Goal: Transaction & Acquisition: Book appointment/travel/reservation

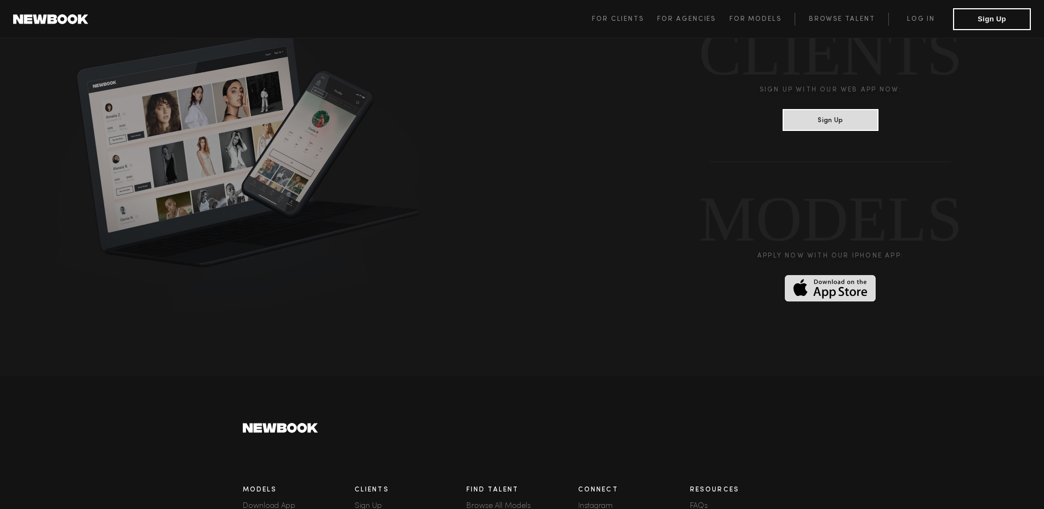
scroll to position [2942, 0]
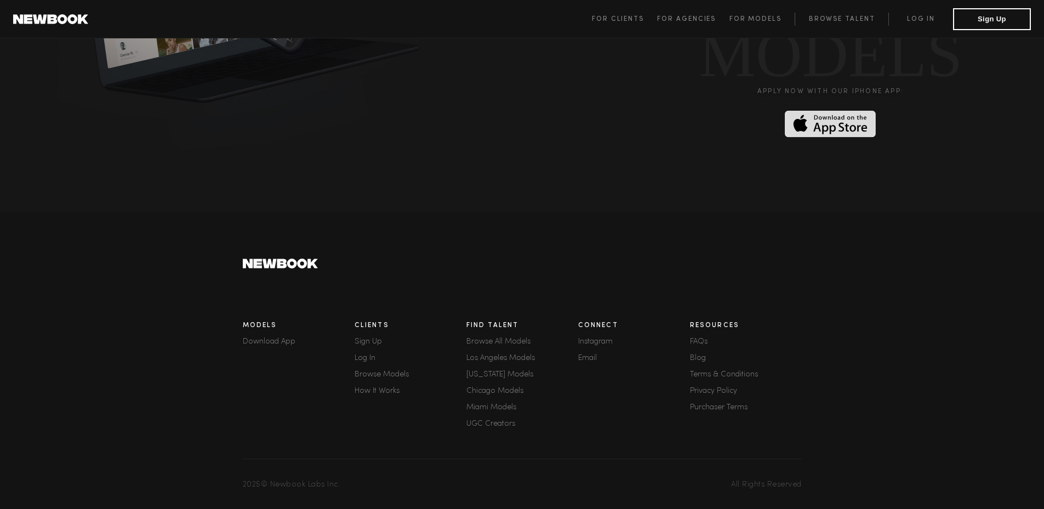
click at [374, 387] on link "How It Works" at bounding box center [410, 391] width 112 height 8
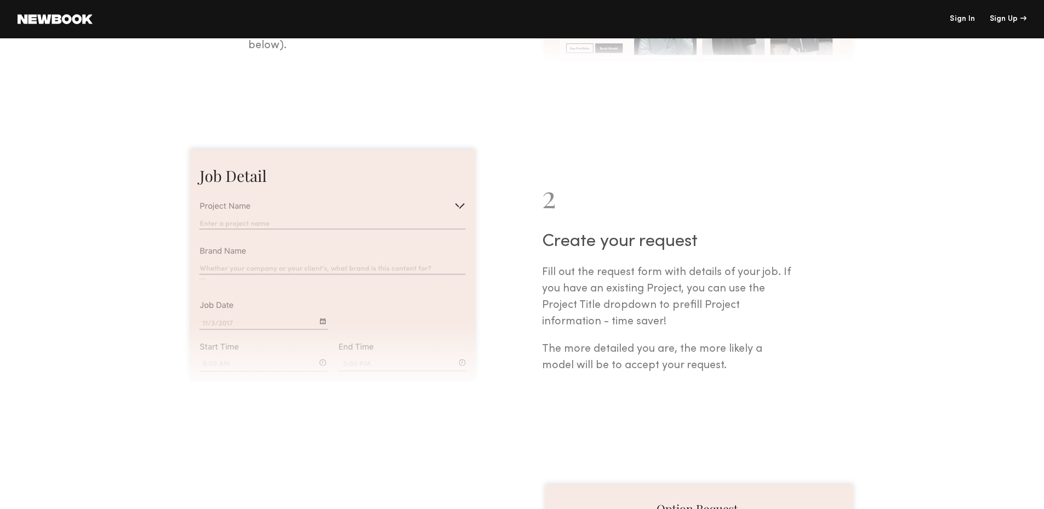
scroll to position [493, 0]
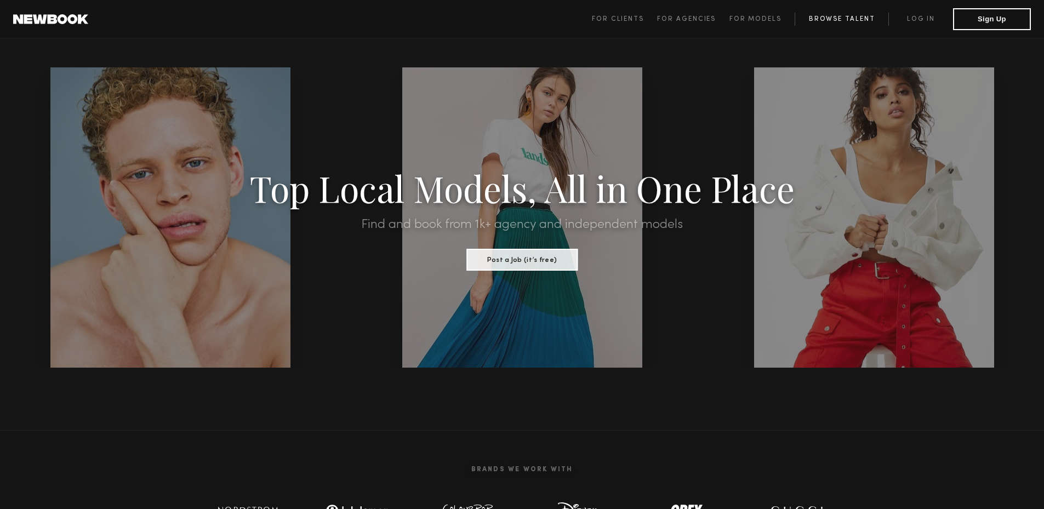
click at [812, 13] on link "Browse Talent" at bounding box center [841, 19] width 94 height 13
click at [816, 21] on link "Browse Talent" at bounding box center [841, 19] width 94 height 13
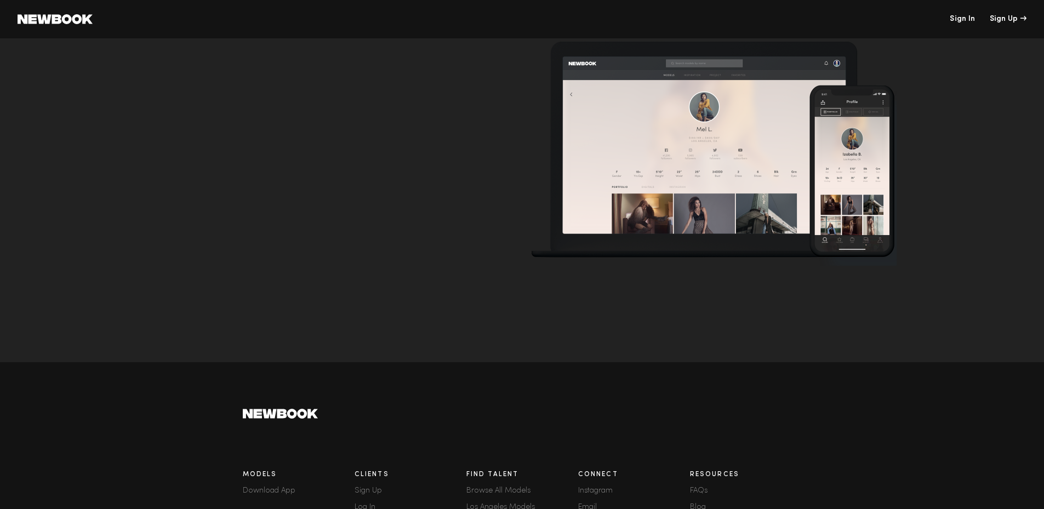
scroll to position [3342, 0]
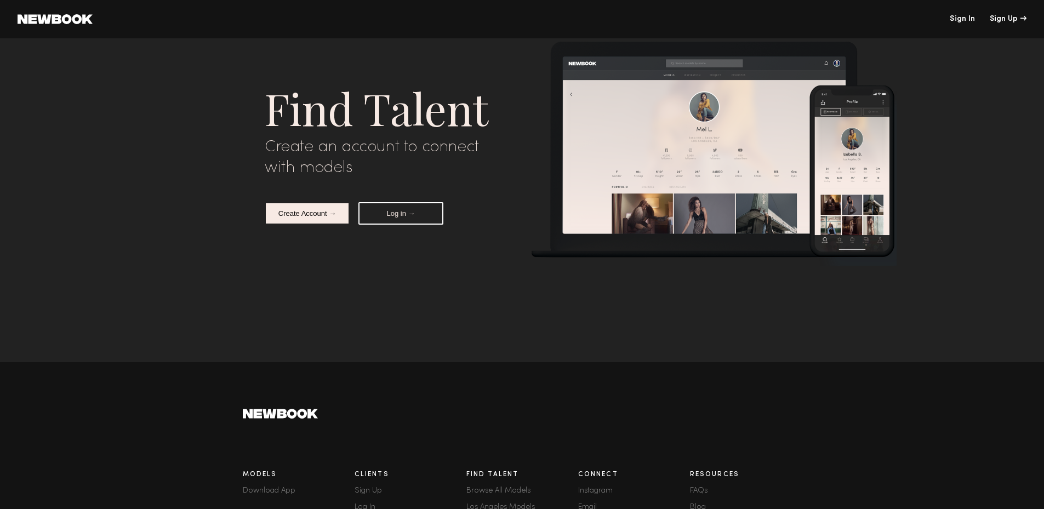
click at [351, 217] on div "Create Account → Log in →" at bounding box center [354, 213] width 179 height 22
click at [331, 217] on button "Create Account →" at bounding box center [307, 213] width 85 height 22
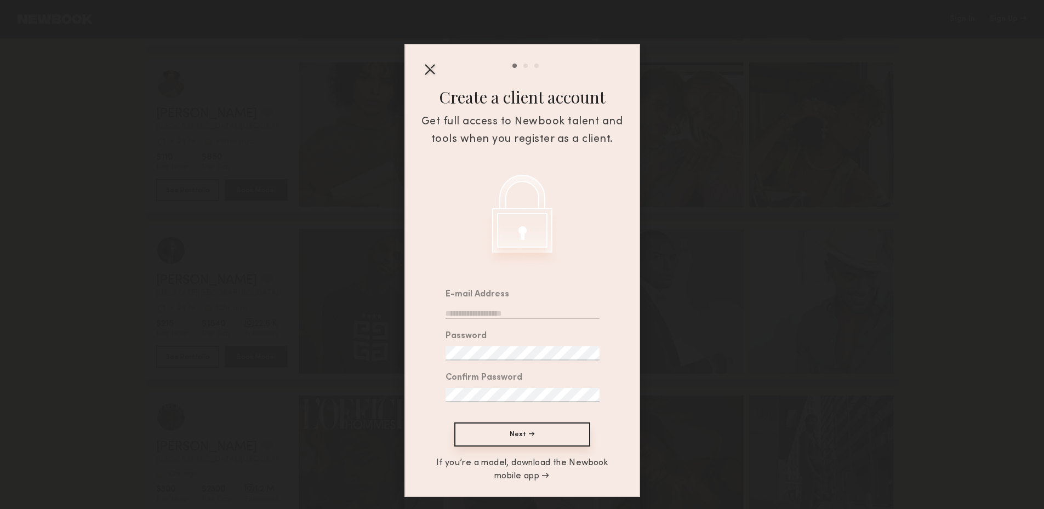
scroll to position [3616, 0]
click at [273, 199] on div "Sign up for an account Tell us about yourself Select a profile photo Create a c…" at bounding box center [522, 254] width 1044 height 509
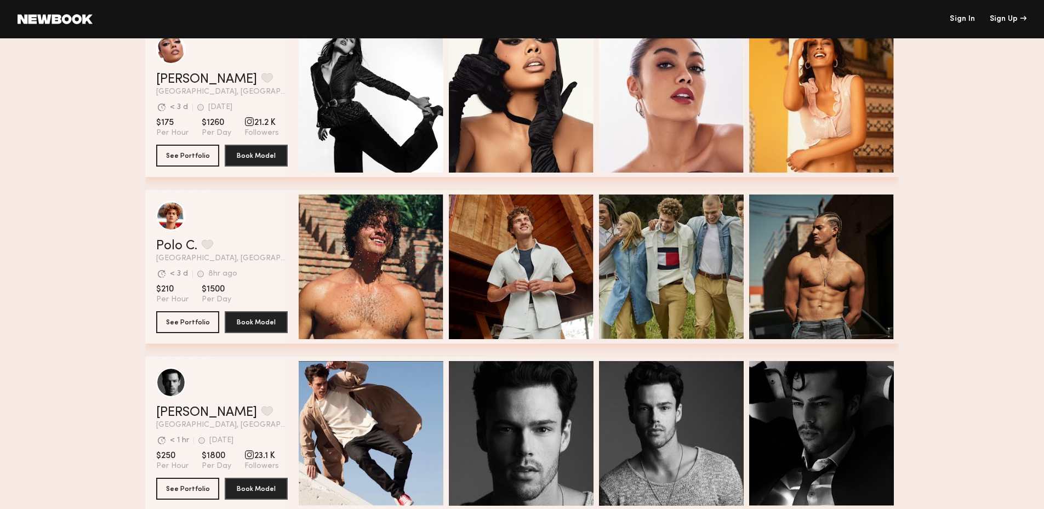
scroll to position [6081, 0]
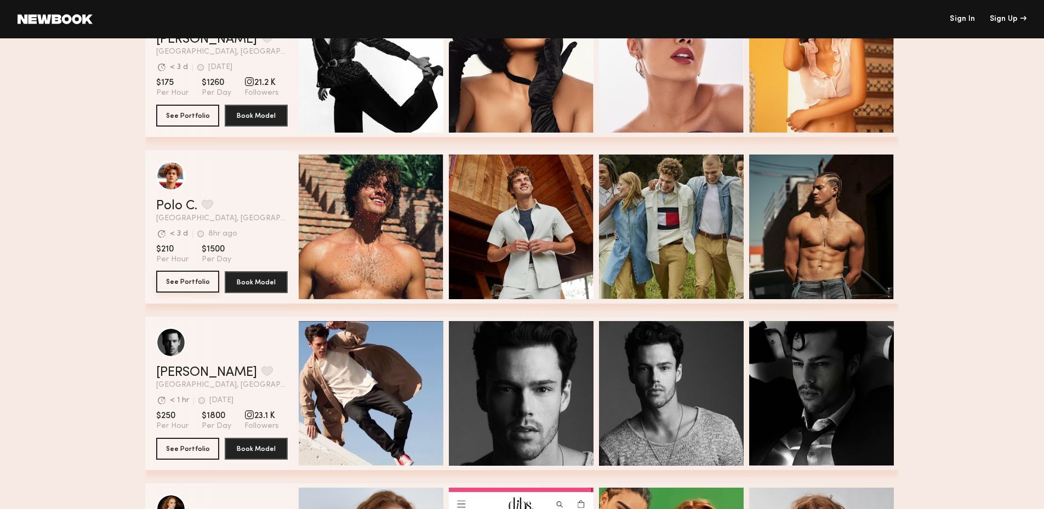
click at [209, 282] on button "See Portfolio" at bounding box center [187, 282] width 63 height 22
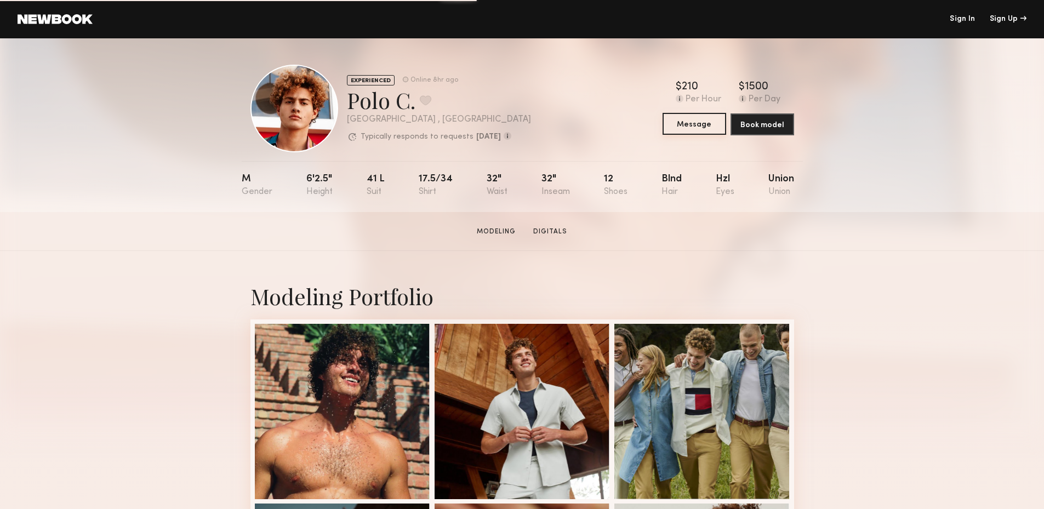
click at [724, 124] on button "Message" at bounding box center [694, 124] width 64 height 22
click at [744, 125] on button "Book model" at bounding box center [762, 124] width 64 height 22
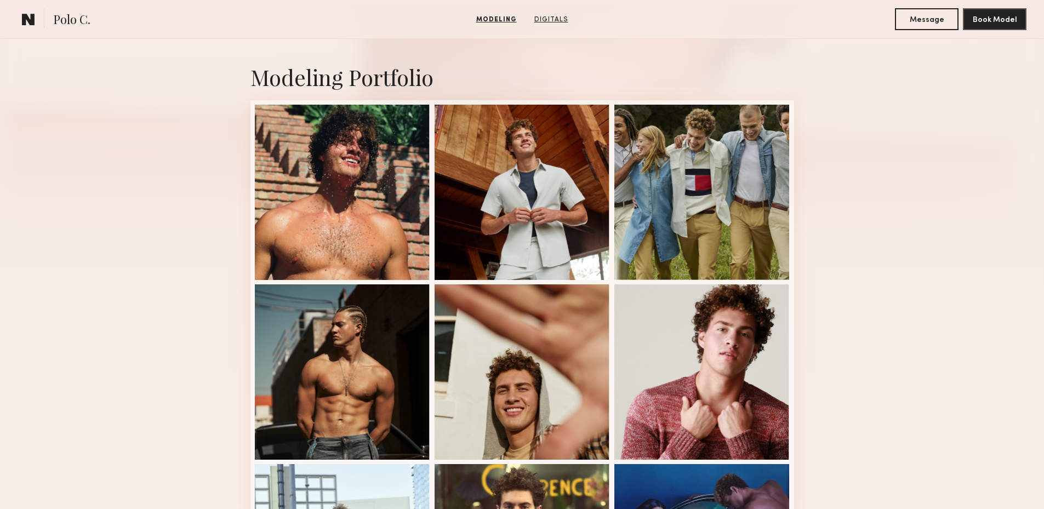
click at [551, 20] on link "Digitals" at bounding box center [551, 20] width 43 height 10
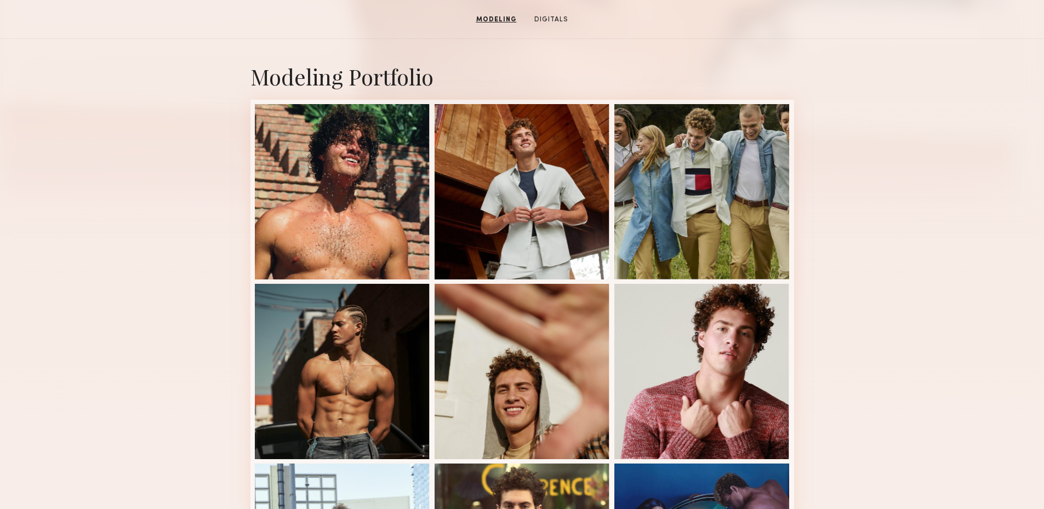
scroll to position [1, 0]
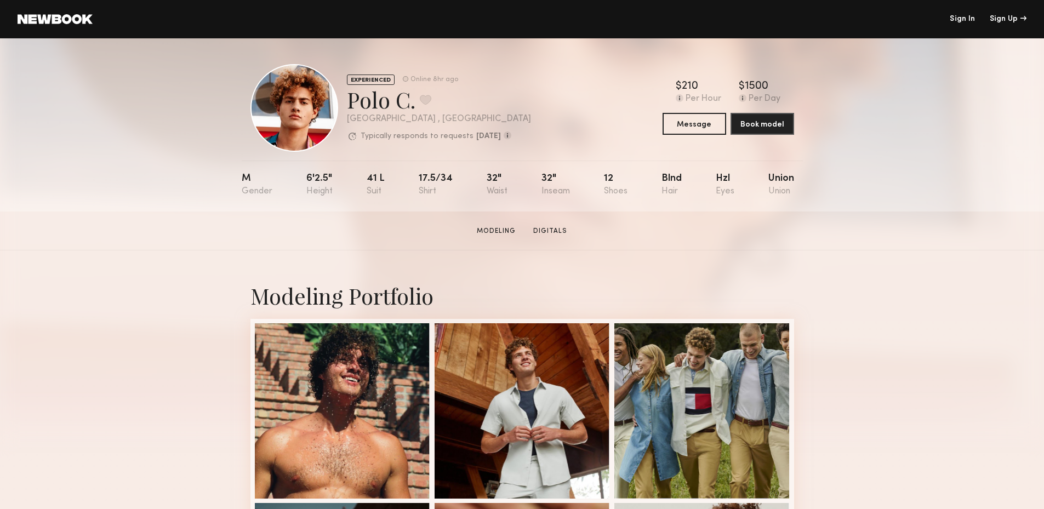
click at [72, 22] on link at bounding box center [55, 19] width 75 height 10
